Goal: Check status: Check status

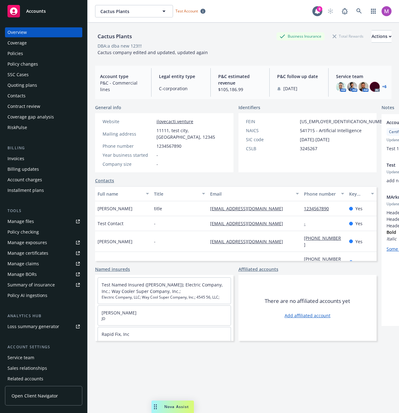
click at [46, 54] on div "Policies" at bounding box center [43, 54] width 72 height 10
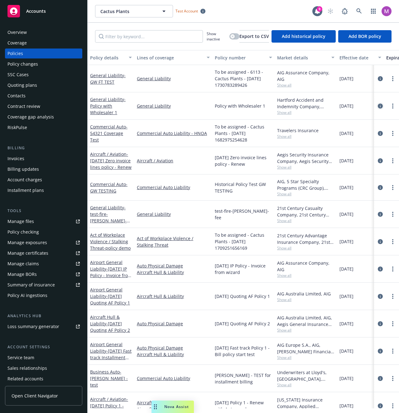
click at [376, 103] on link "circleInformation" at bounding box center [379, 105] width 7 height 7
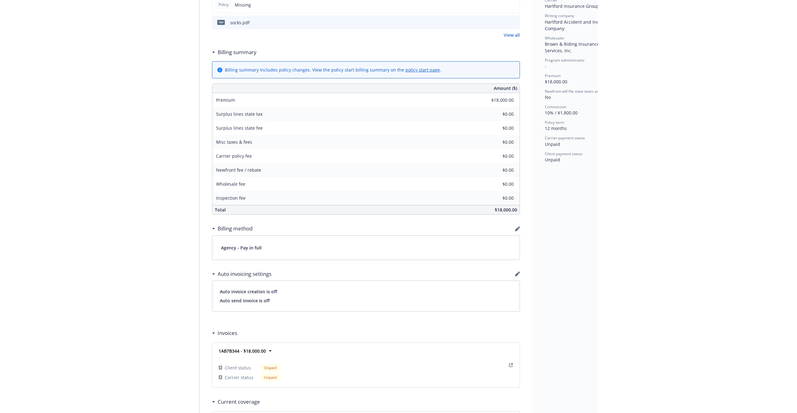
scroll to position [258, 0]
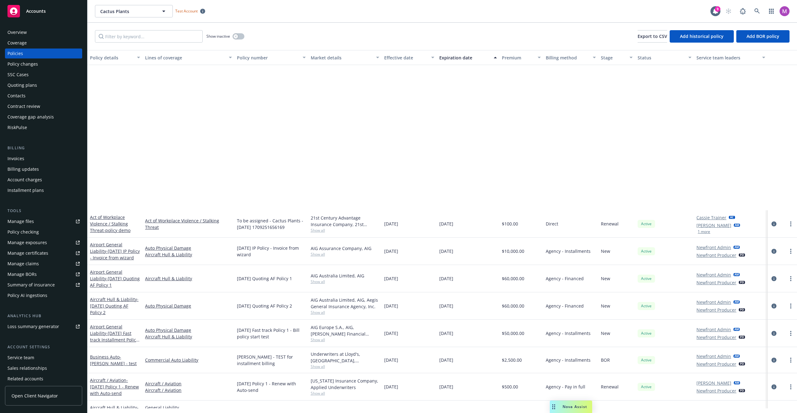
scroll to position [195, 0]
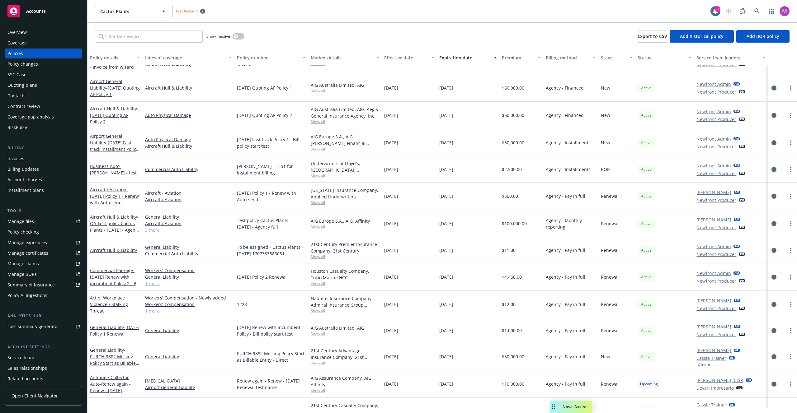
click at [398, 169] on icon "circleInformation" at bounding box center [774, 169] width 5 height 5
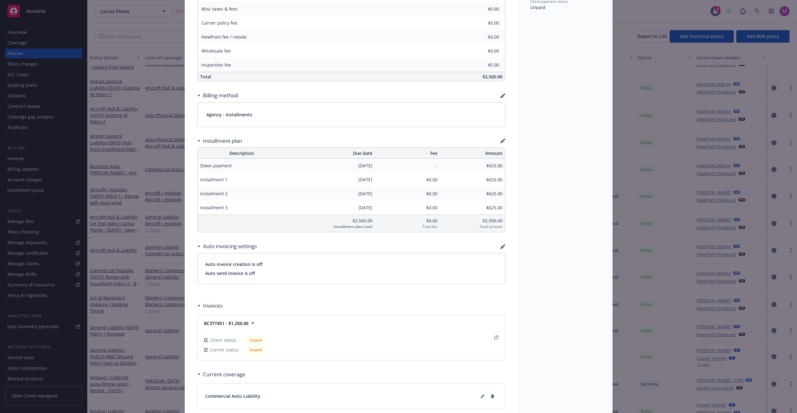
scroll to position [392, 0]
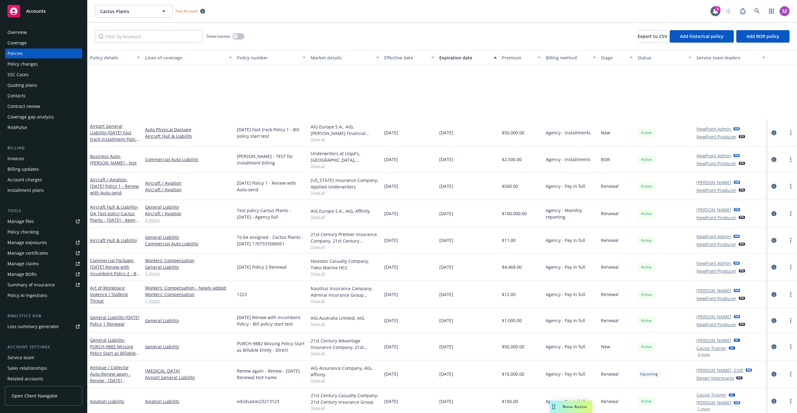
scroll to position [280, 0]
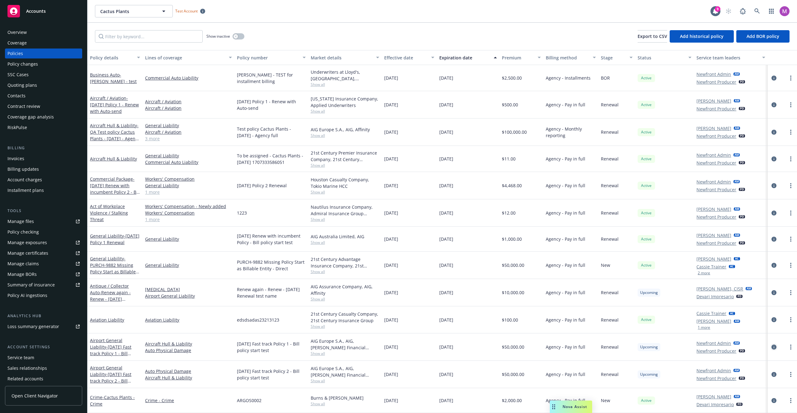
click at [398, 346] on icon "circleInformation" at bounding box center [774, 347] width 5 height 5
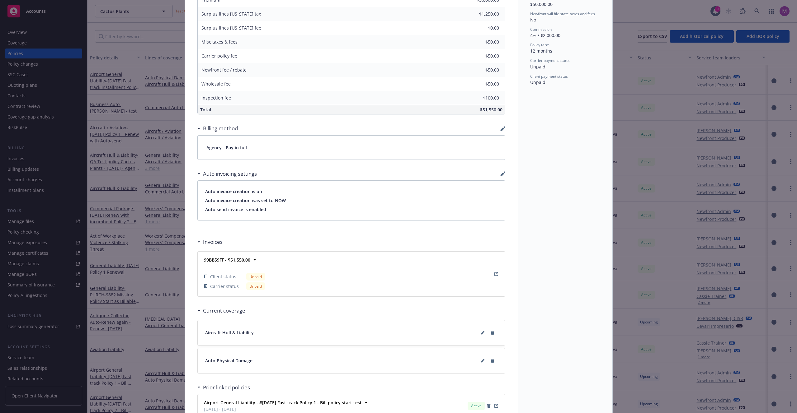
scroll to position [329, 0]
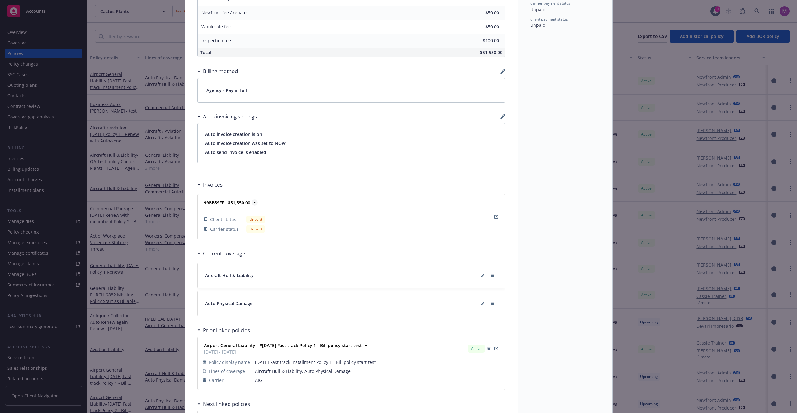
click at [228, 205] on strong "99BB59FF - $51,550.00" at bounding box center [227, 203] width 46 height 6
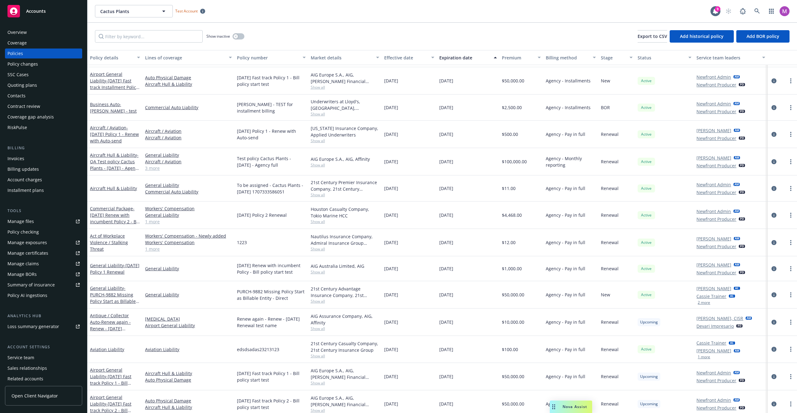
scroll to position [280, 0]
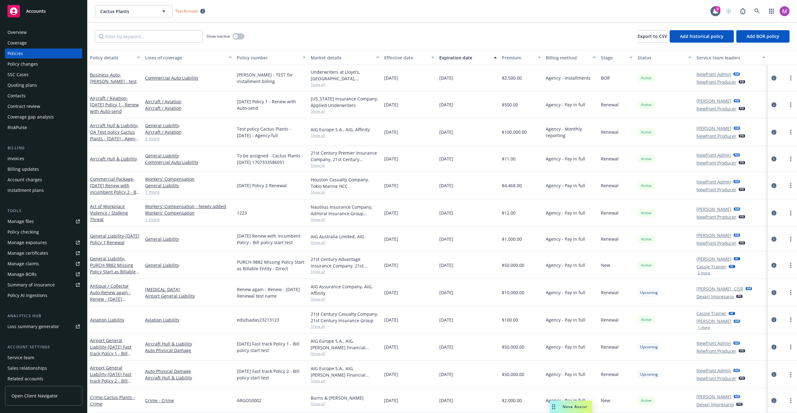
click at [398, 402] on icon "circleInformation" at bounding box center [774, 401] width 5 height 5
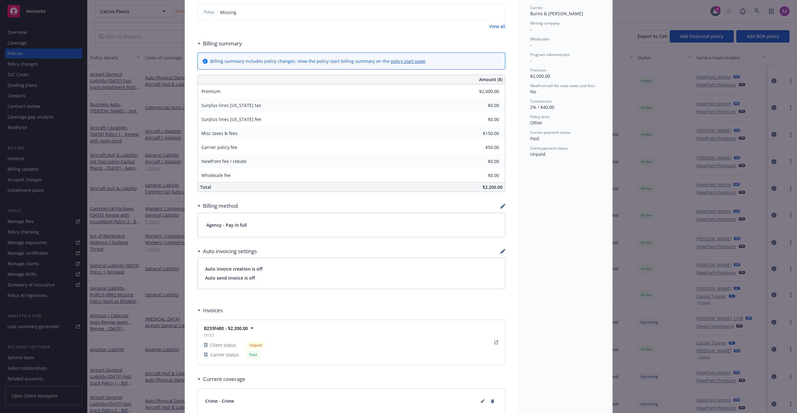
scroll to position [224, 0]
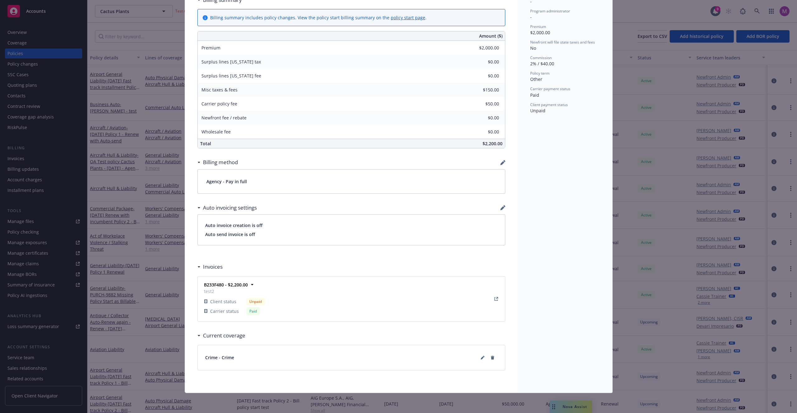
click at [207, 273] on div "Invoices" at bounding box center [351, 267] width 308 height 13
click at [206, 272] on div "Invoices" at bounding box center [351, 267] width 308 height 13
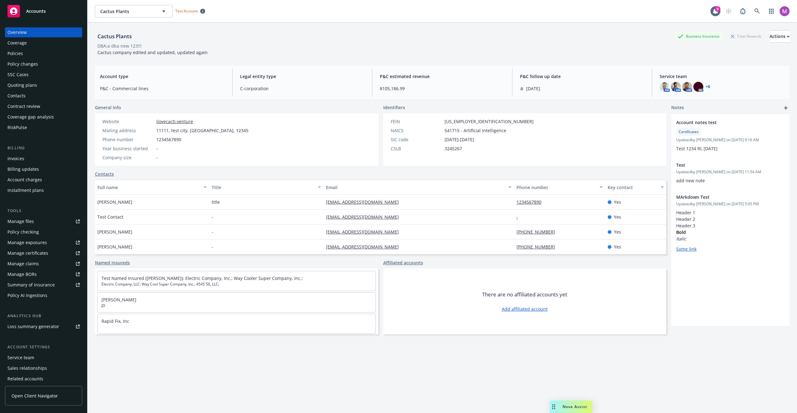
click at [17, 54] on div "Policies" at bounding box center [15, 54] width 16 height 10
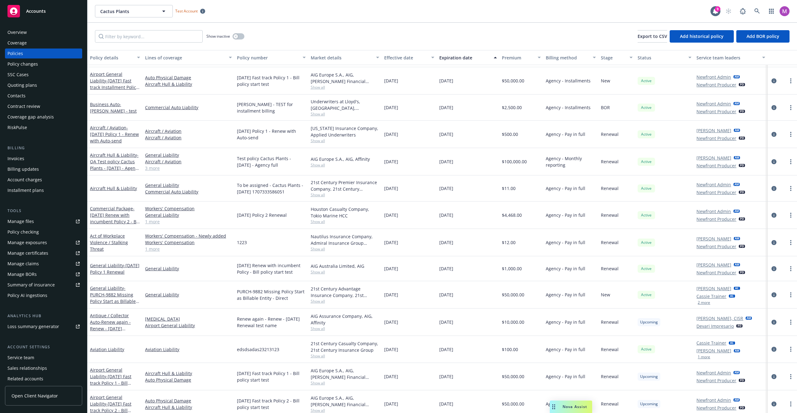
scroll to position [280, 0]
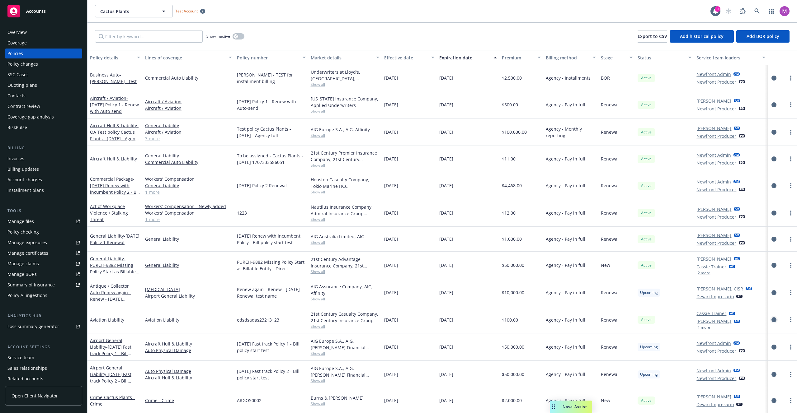
click at [771, 323] on link "circleInformation" at bounding box center [773, 319] width 7 height 7
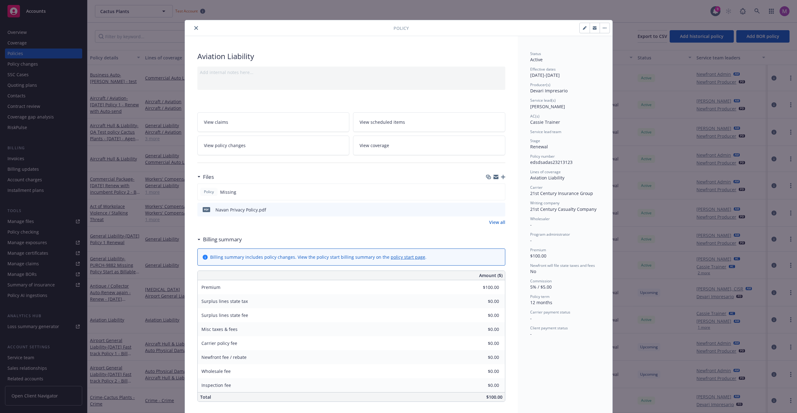
scroll to position [251, 0]
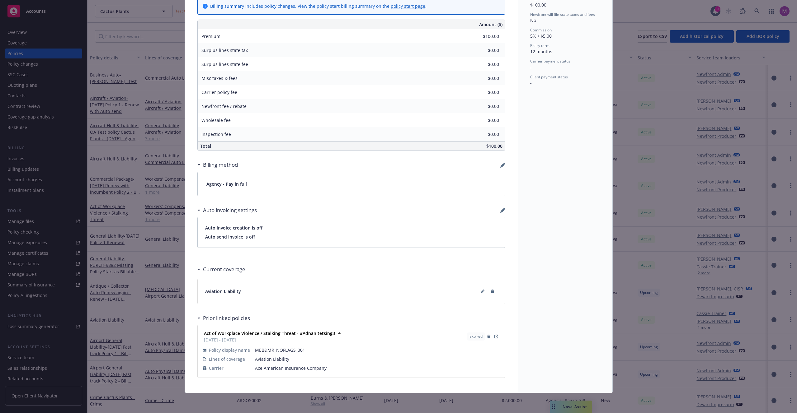
click at [102, 279] on div "Policy Aviation Liability Add internal notes here... View claims View scheduled…" at bounding box center [398, 206] width 797 height 413
click at [116, 277] on div "Policy Aviation Liability Add internal notes here... View claims View scheduled…" at bounding box center [398, 206] width 797 height 413
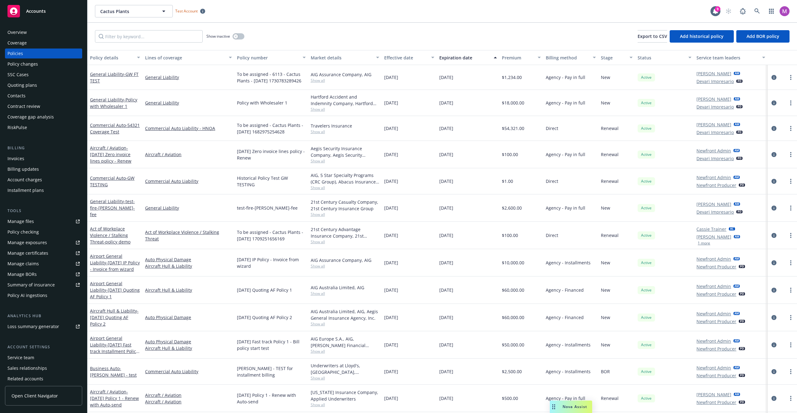
click at [774, 158] on div at bounding box center [782, 154] width 24 height 7
click at [772, 155] on icon "circleInformation" at bounding box center [774, 154] width 5 height 5
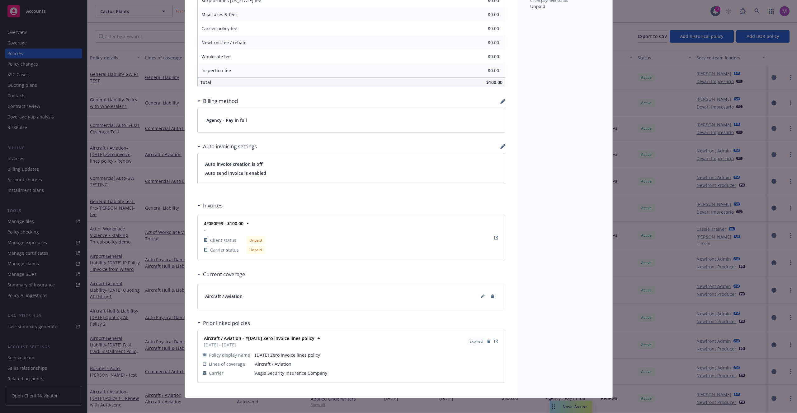
scroll to position [352, 0]
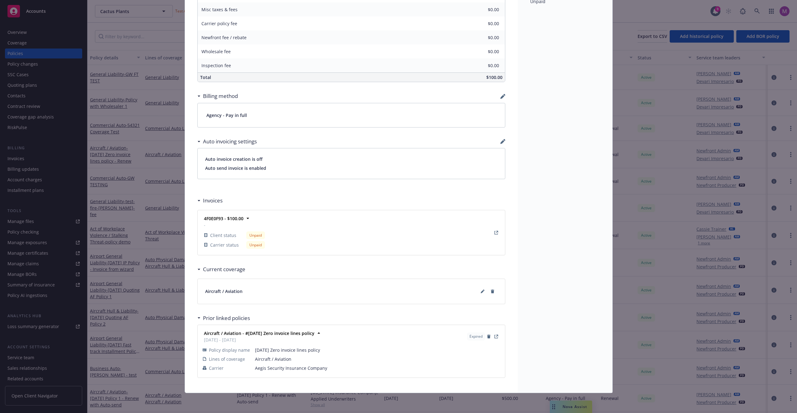
click at [246, 249] on td "Unpaid" at bounding box center [255, 246] width 19 height 10
click at [246, 237] on div "Unpaid" at bounding box center [255, 236] width 19 height 8
click at [494, 234] on icon "View Invoice" at bounding box center [496, 233] width 4 height 4
drag, startPoint x: 276, startPoint y: 242, endPoint x: 245, endPoint y: 239, distance: 31.9
click at [276, 242] on div "4F0E0F93 - $100.00 - Client status Unpaid Carrier status Unpaid" at bounding box center [351, 232] width 300 height 37
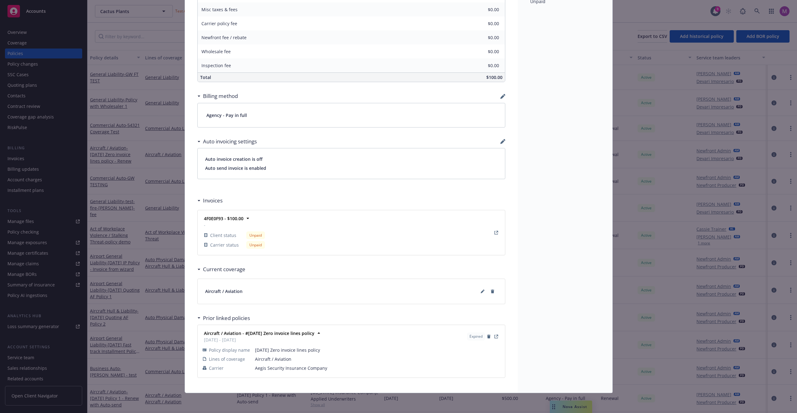
click at [246, 239] on div "Unpaid" at bounding box center [255, 236] width 19 height 8
click at [254, 232] on div "Unpaid" at bounding box center [255, 236] width 19 height 8
click at [246, 240] on td "Unpaid" at bounding box center [255, 236] width 19 height 10
click at [248, 217] on icon at bounding box center [248, 218] width 6 height 6
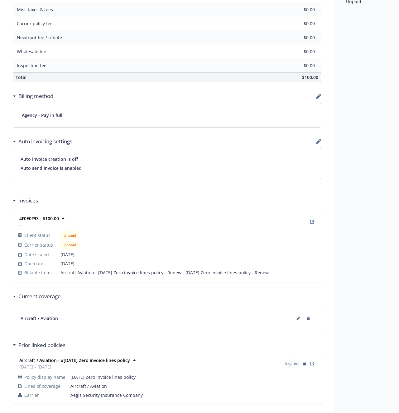
click at [207, 111] on div "Agency - Pay in full" at bounding box center [166, 115] width 307 height 24
